Goal: Find specific page/section: Find specific page/section

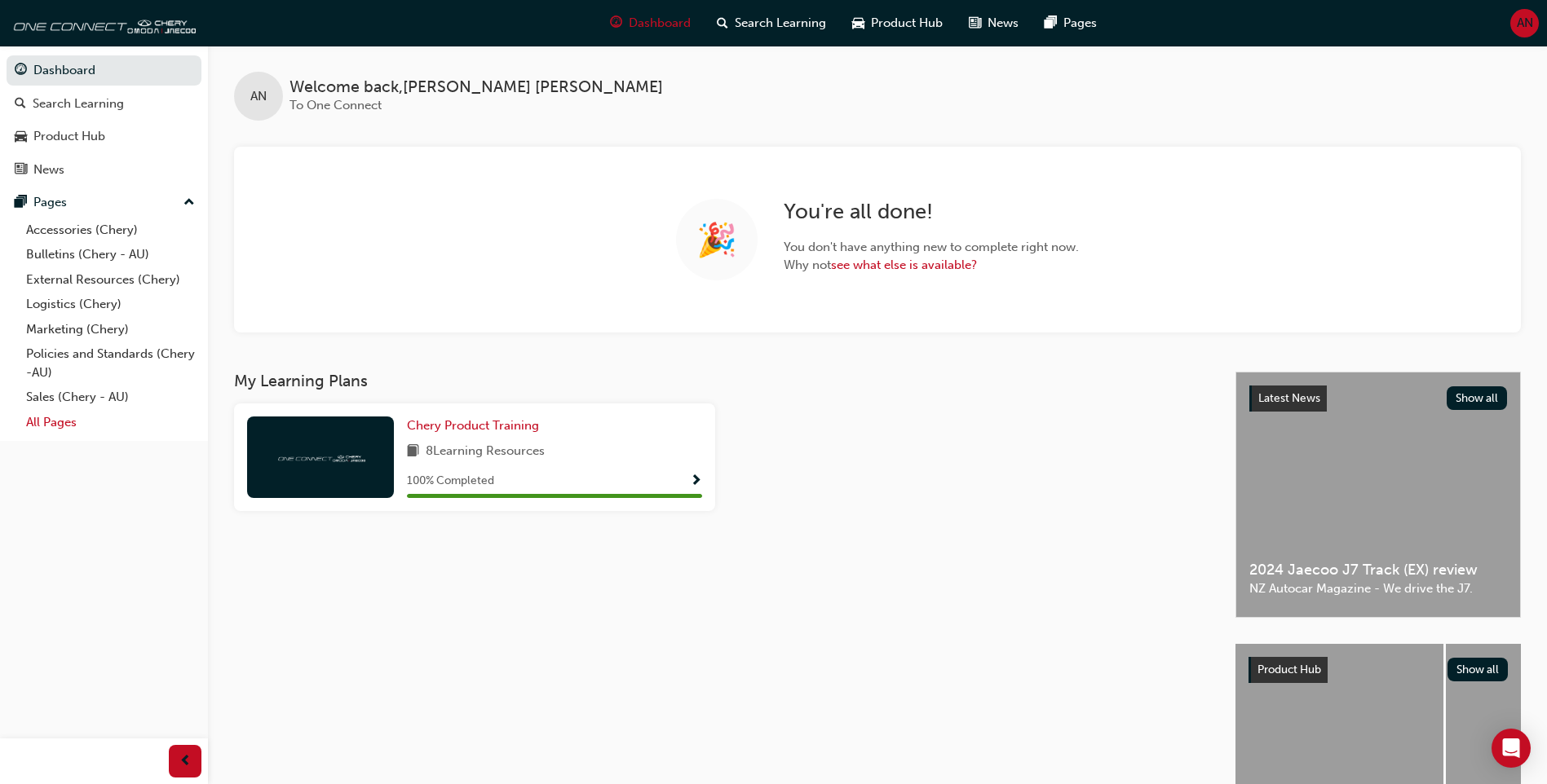
click at [32, 423] on link "All Pages" at bounding box center [110, 423] width 182 height 25
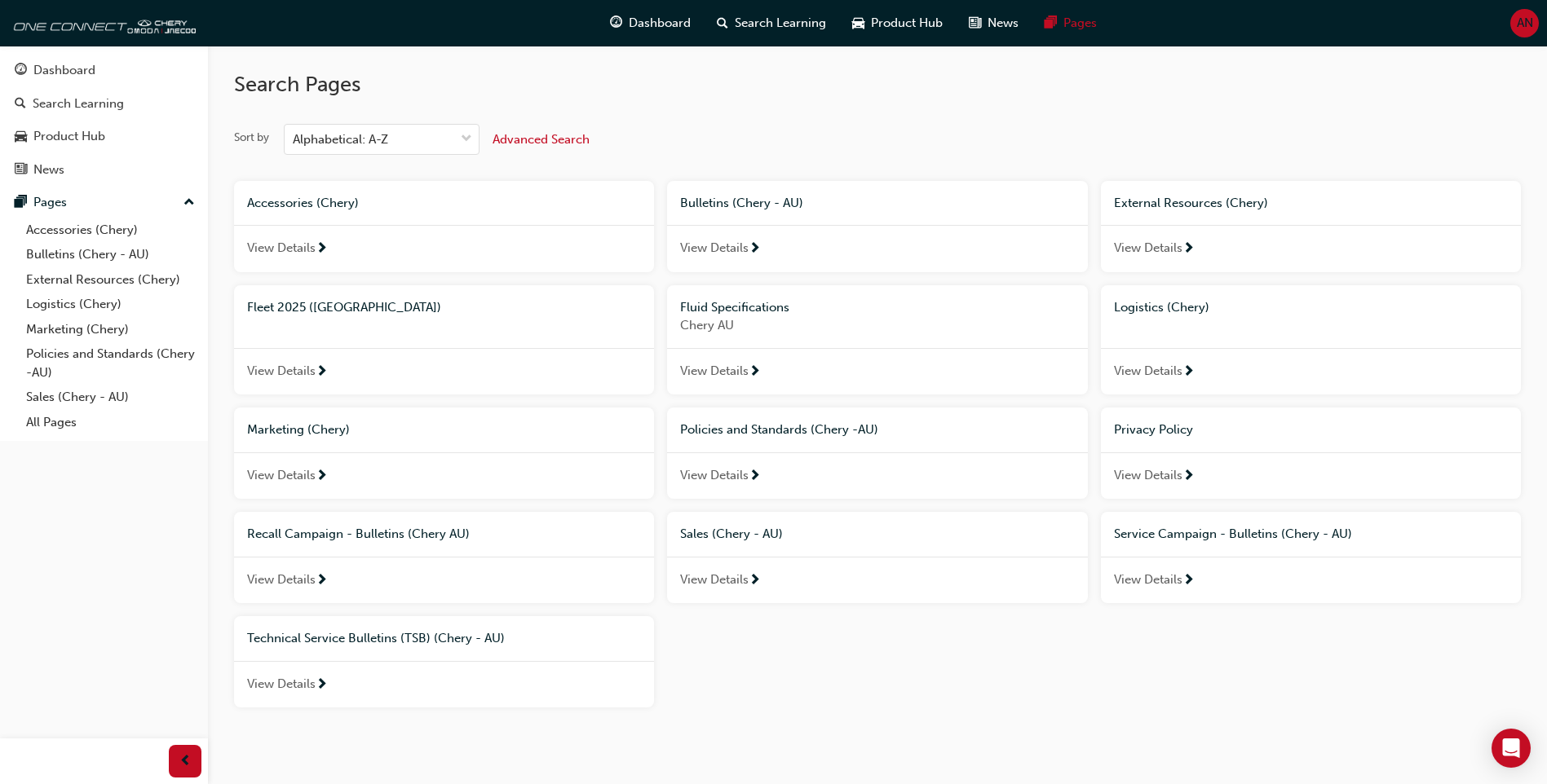
click at [274, 375] on span "View Details" at bounding box center [281, 371] width 68 height 18
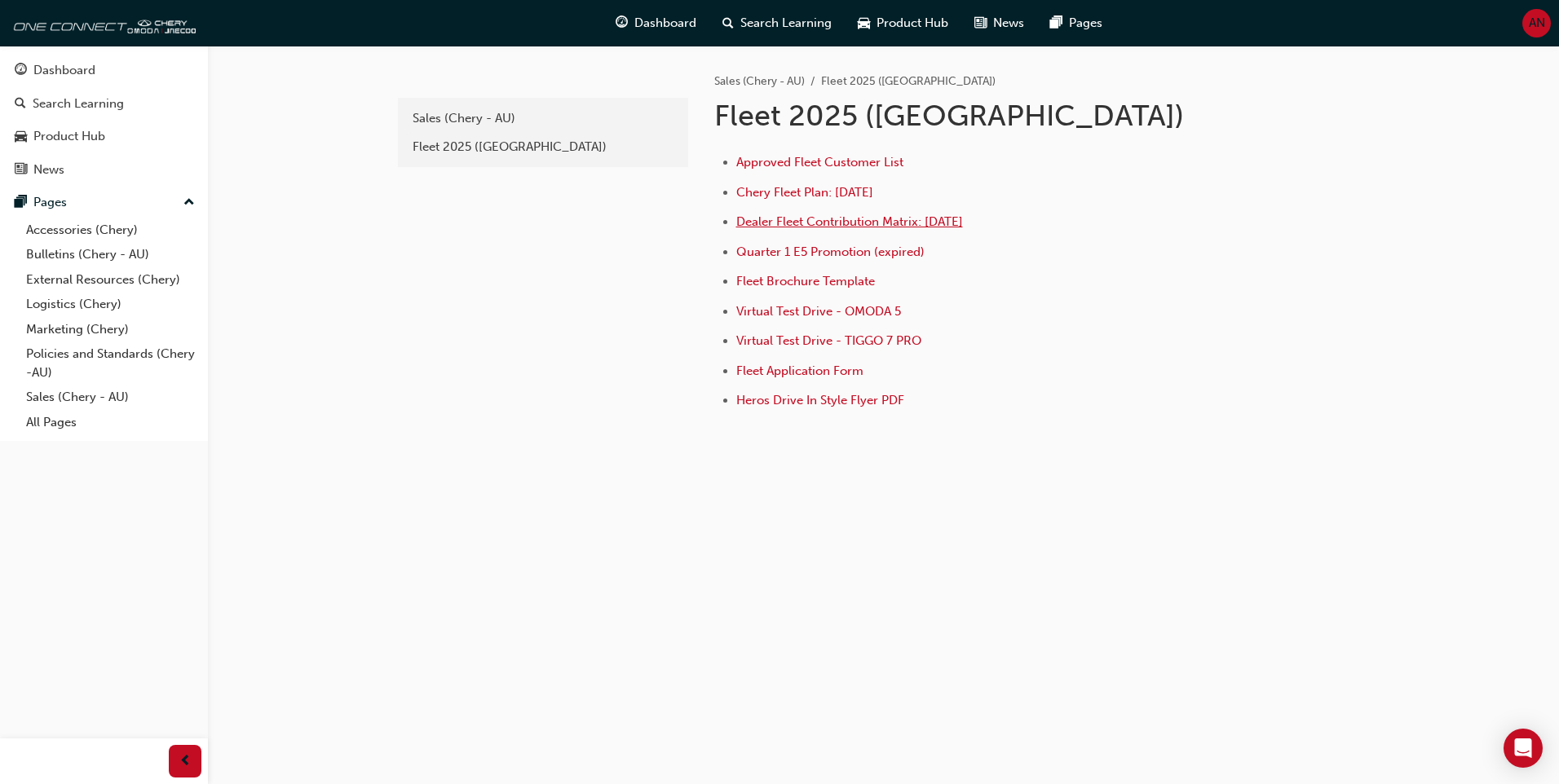
click at [852, 224] on span "Dealer Fleet Contribution Matrix: [DATE]" at bounding box center [850, 222] width 227 height 15
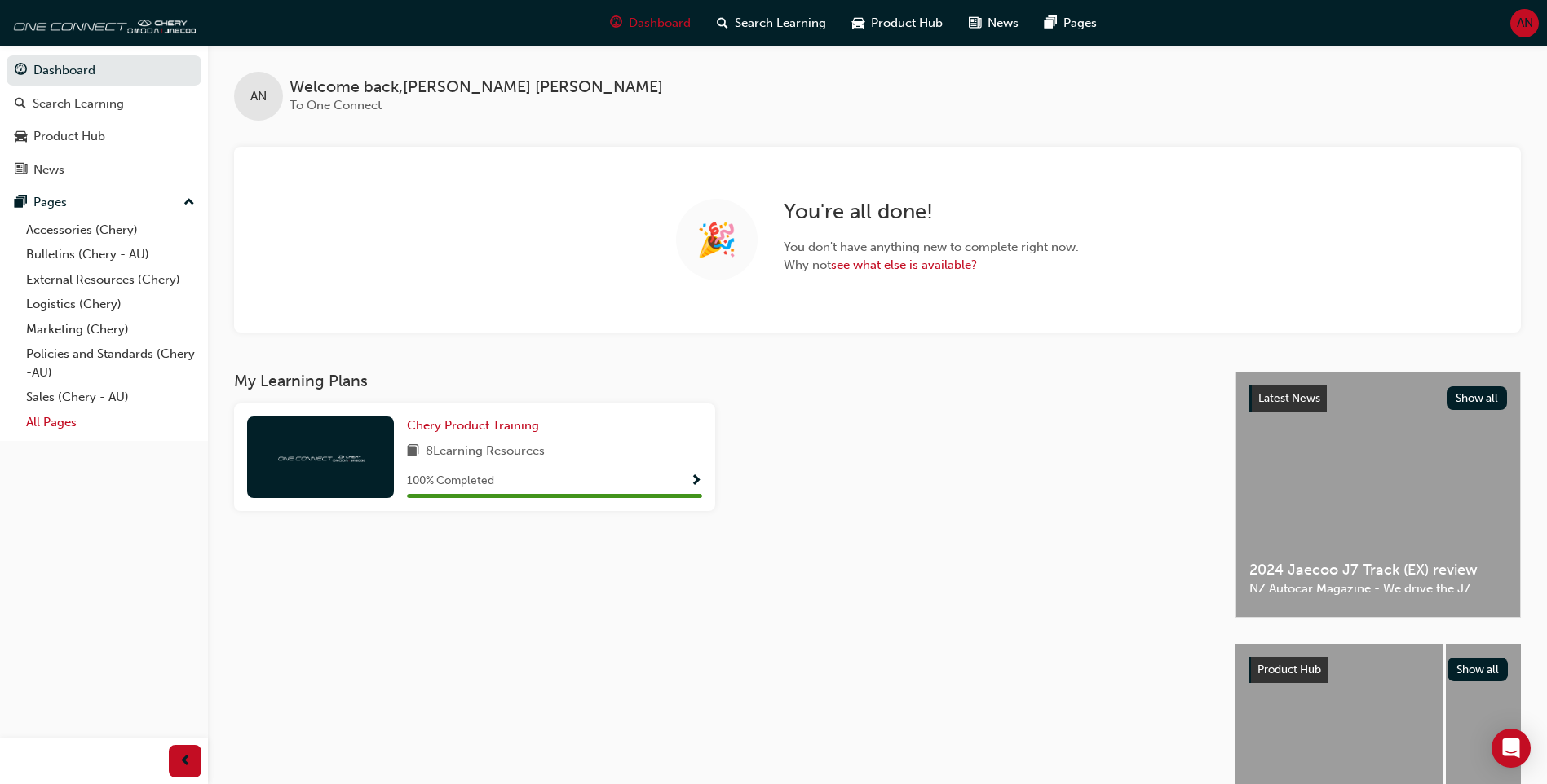
click at [65, 422] on link "All Pages" at bounding box center [110, 423] width 182 height 25
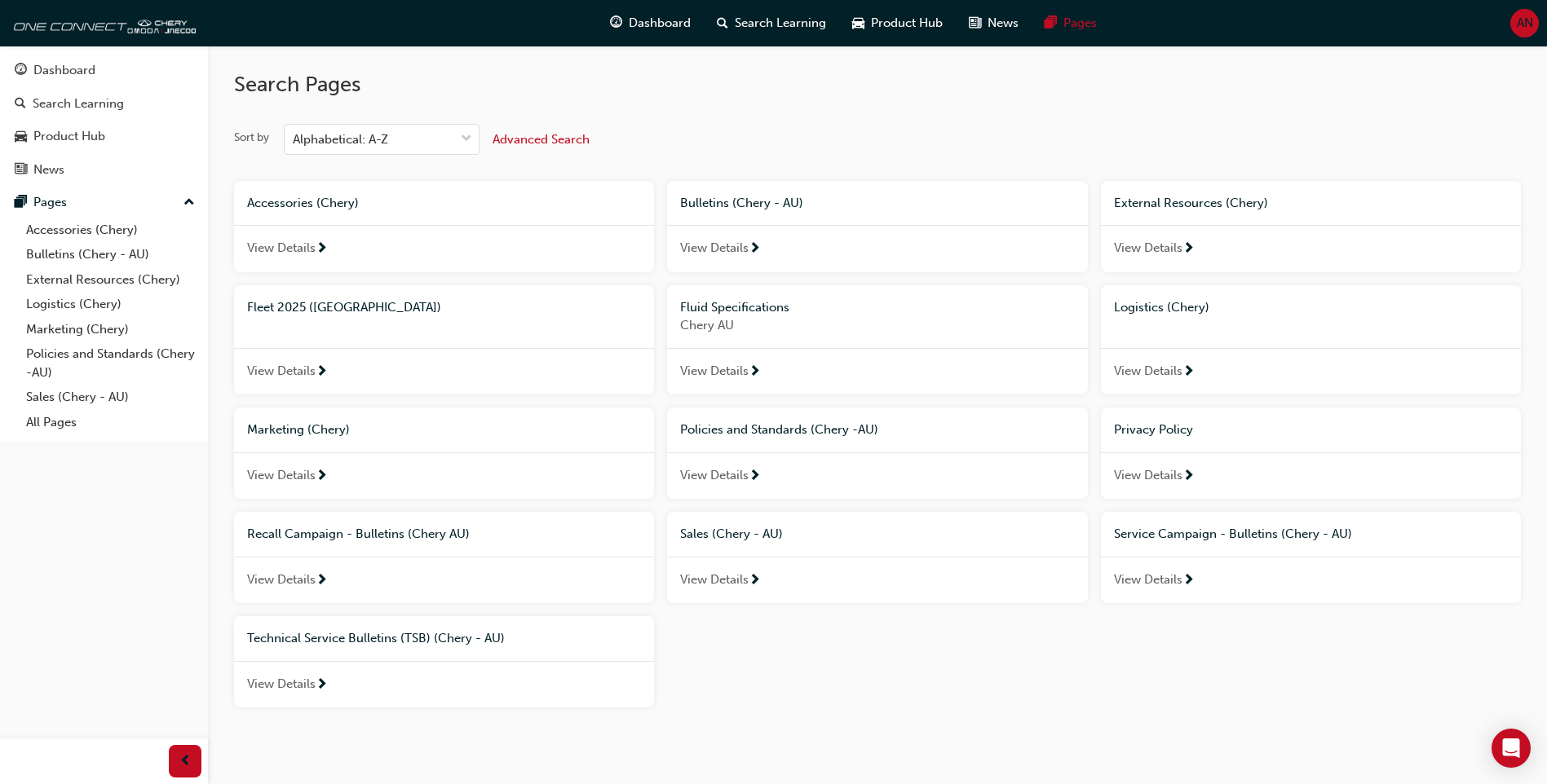
click at [376, 375] on div "View Details" at bounding box center [444, 372] width 420 height 47
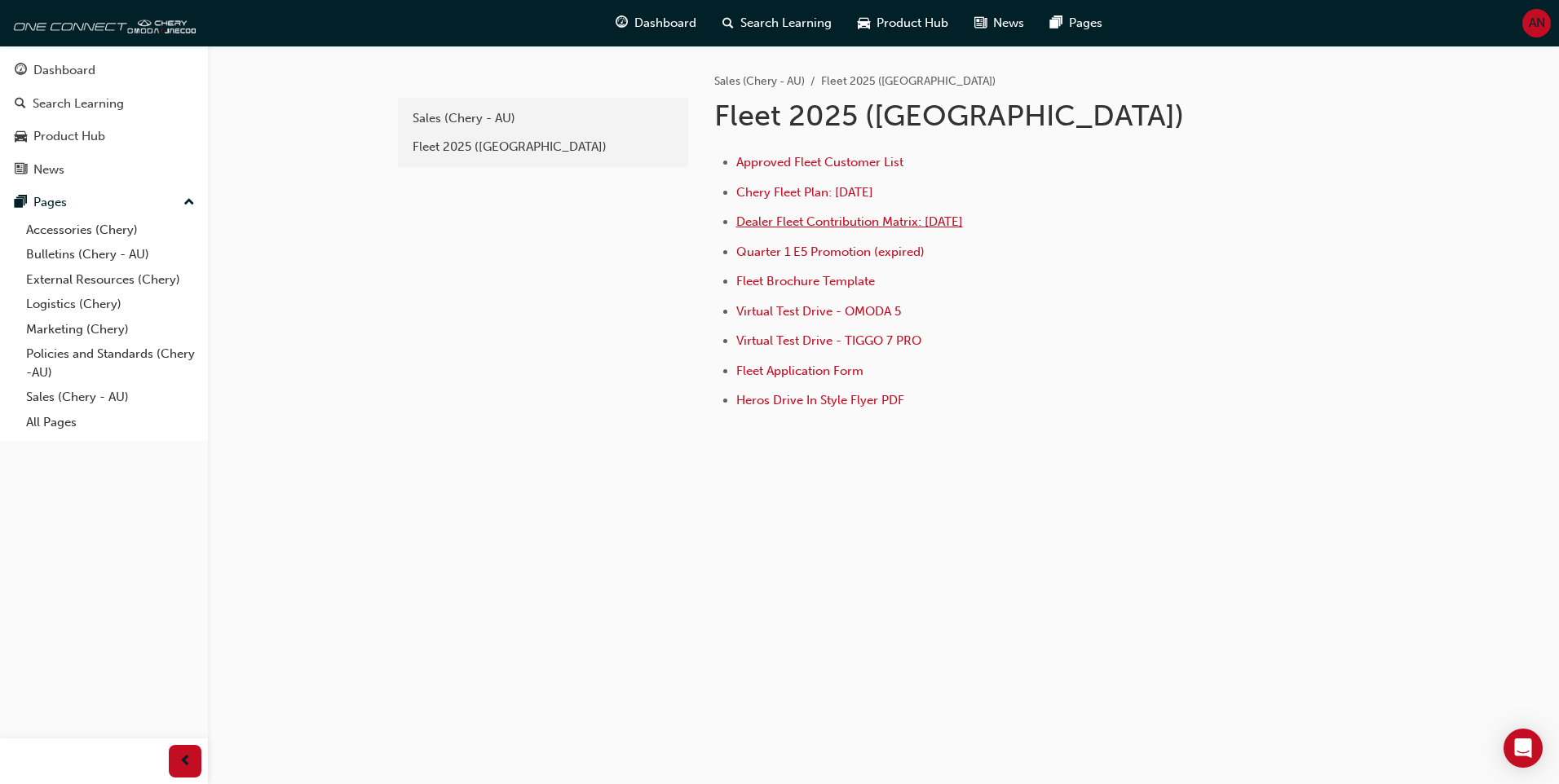
click at [811, 219] on span "Dealer Fleet Contribution Matrix: [DATE]" at bounding box center [850, 222] width 227 height 15
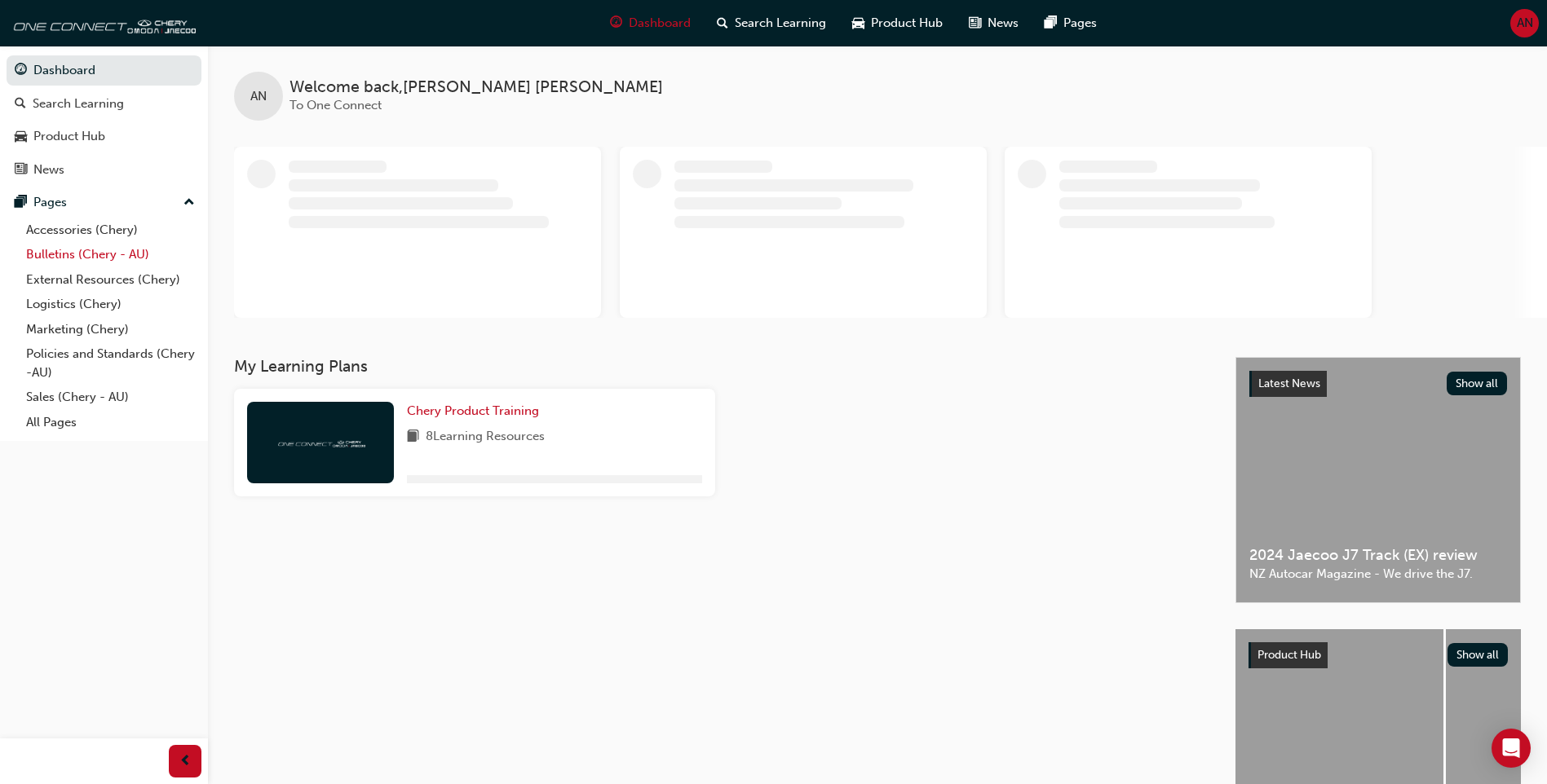
drag, startPoint x: 74, startPoint y: 237, endPoint x: 66, endPoint y: 244, distance: 10.6
click at [73, 237] on link "Accessories (Chery)" at bounding box center [110, 230] width 182 height 25
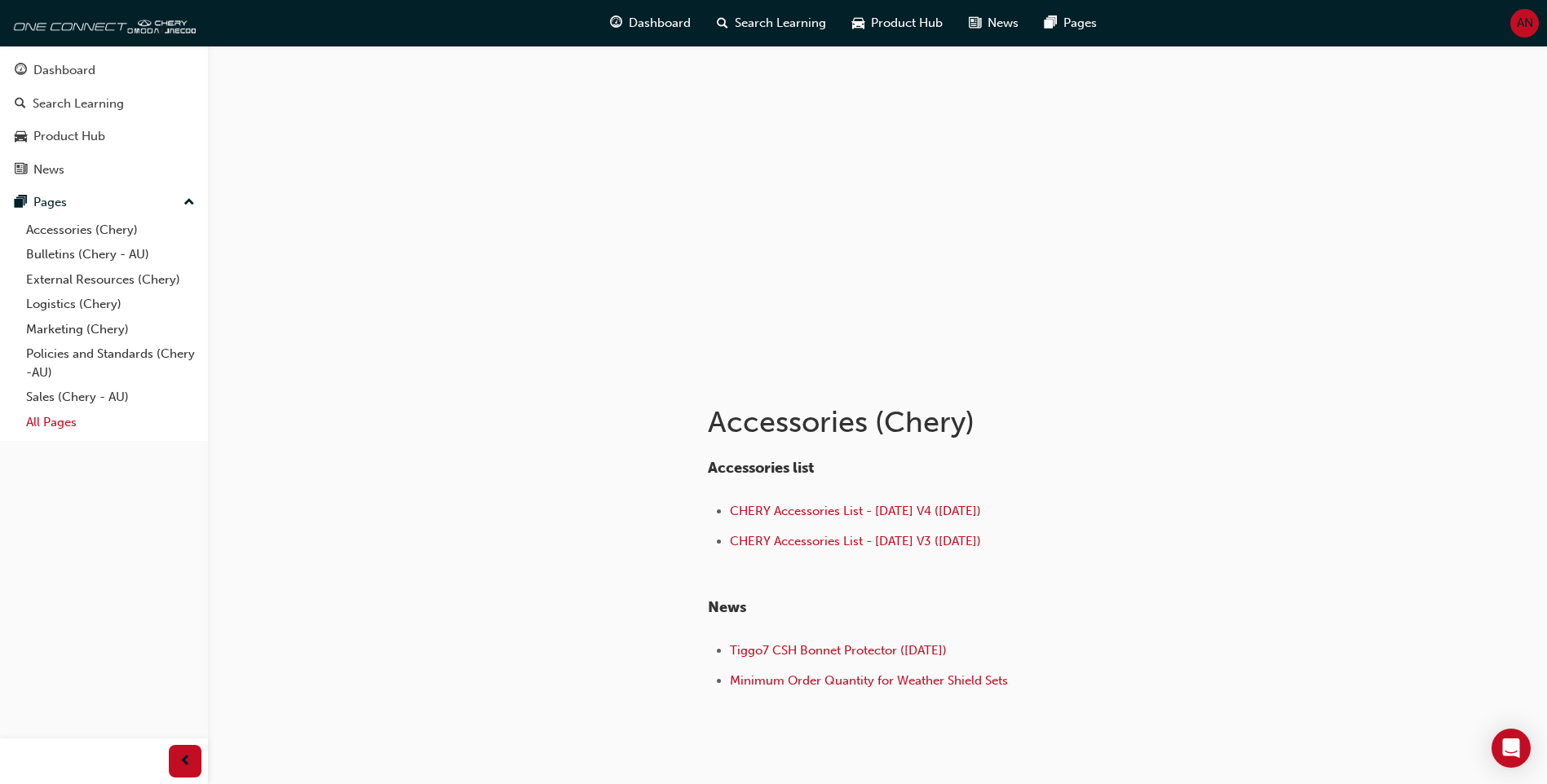
click at [54, 415] on link "All Pages" at bounding box center [110, 423] width 182 height 25
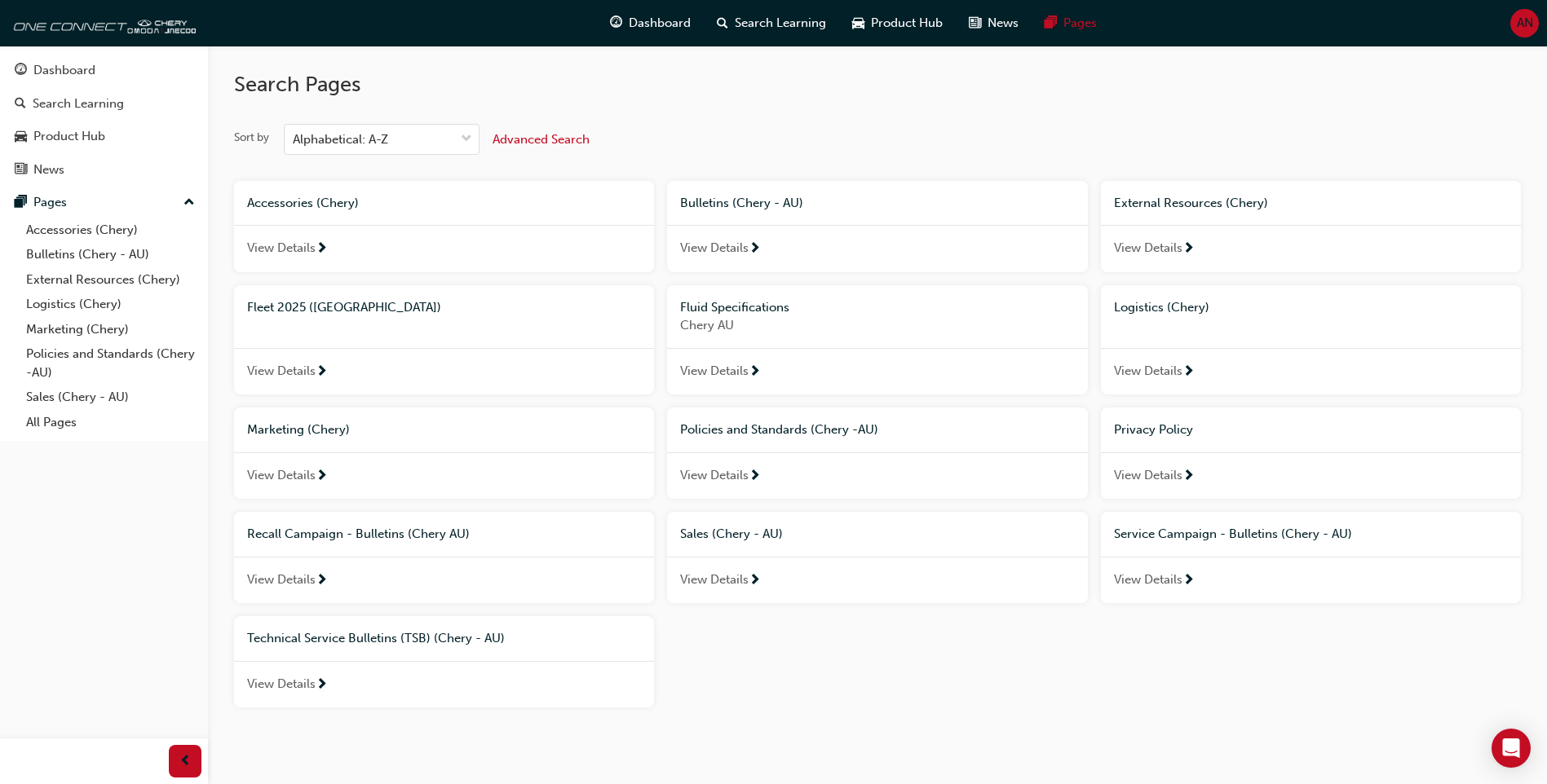
click at [390, 365] on div "View Details" at bounding box center [444, 372] width 420 height 47
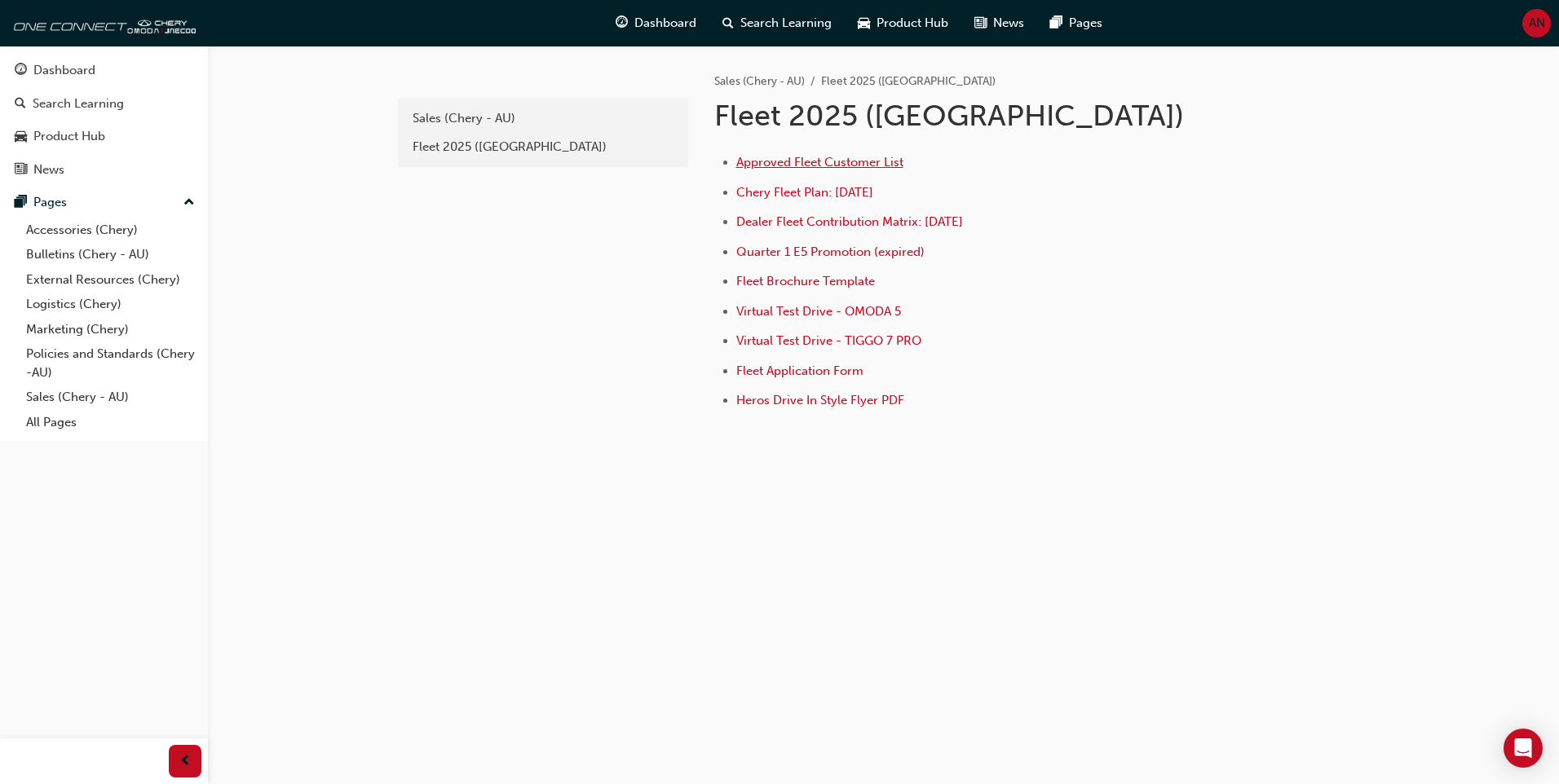
click at [854, 168] on span "Approved Fleet Customer List" at bounding box center [819, 162] width 167 height 15
